Goal: Task Accomplishment & Management: Manage account settings

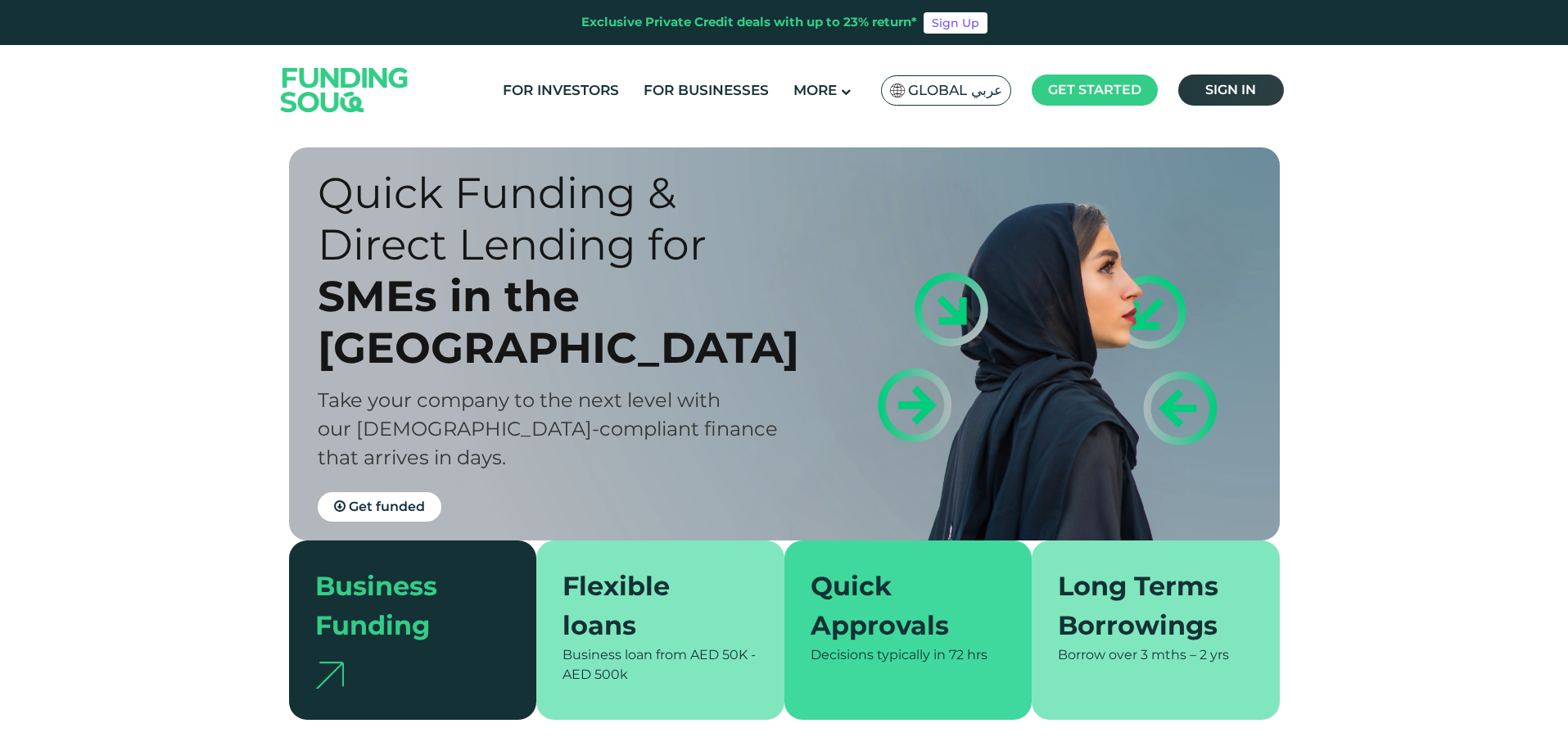
click at [1215, 91] on span "Sign in" at bounding box center [1231, 90] width 50 height 16
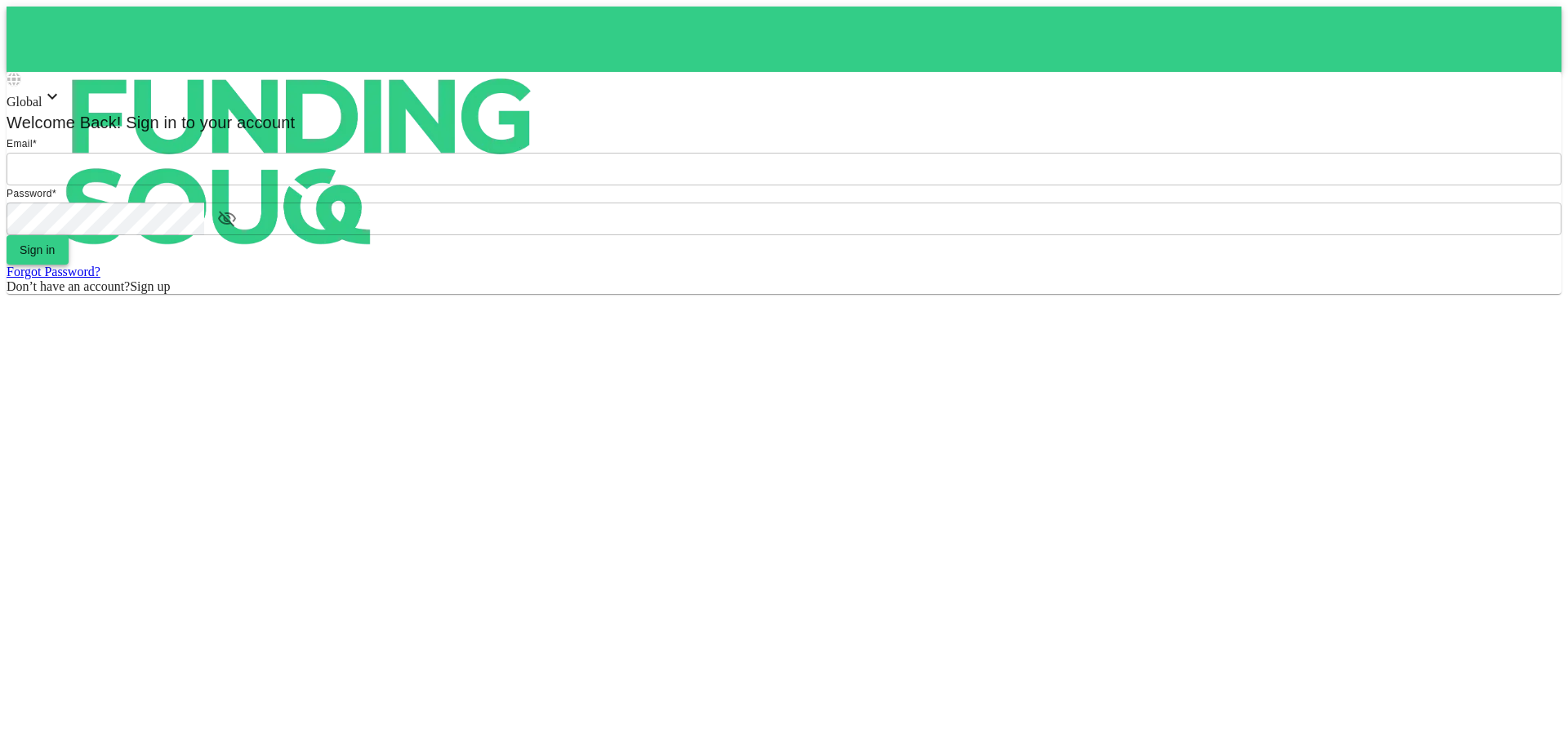
type input "[EMAIL_ADDRESS][DOMAIN_NAME]"
click at [69, 264] on button "Sign in" at bounding box center [38, 249] width 62 height 29
